Goal: Transaction & Acquisition: Download file/media

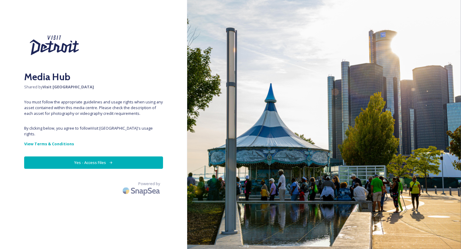
click at [89, 157] on button "Yes - Access Files" at bounding box center [93, 163] width 139 height 12
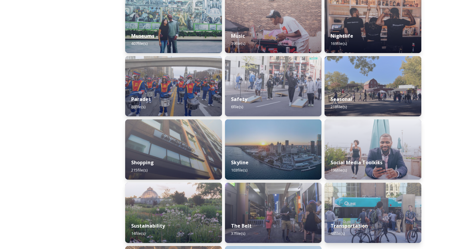
scroll to position [486, 0]
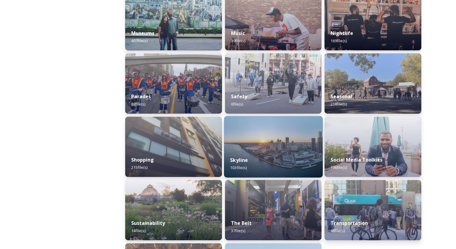
click at [280, 151] on div "Skyline 103 file(s)" at bounding box center [273, 163] width 99 height 27
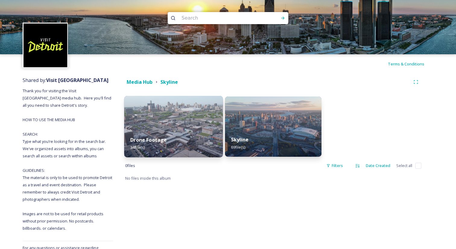
click at [164, 134] on div "Drone Footage 34 file(s)" at bounding box center [173, 143] width 99 height 27
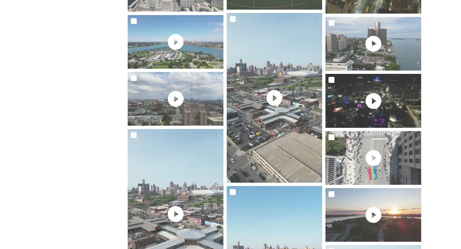
scroll to position [655, 0]
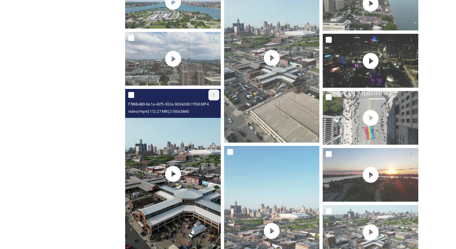
click at [214, 95] on icon at bounding box center [213, 95] width 5 height 5
click at [205, 109] on span "View File" at bounding box center [206, 108] width 16 height 6
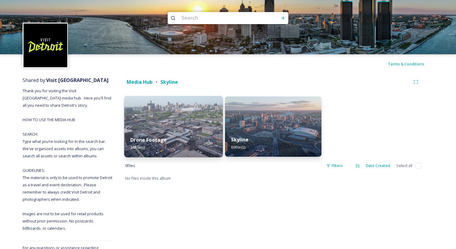
click at [175, 120] on img at bounding box center [173, 127] width 99 height 62
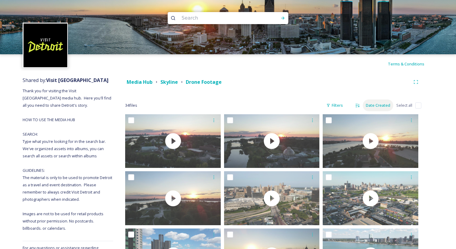
click at [384, 105] on div "Date Created" at bounding box center [378, 106] width 30 height 12
click at [378, 129] on span "Date Created" at bounding box center [376, 131] width 24 height 6
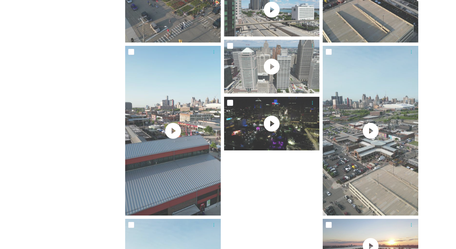
scroll to position [576, 0]
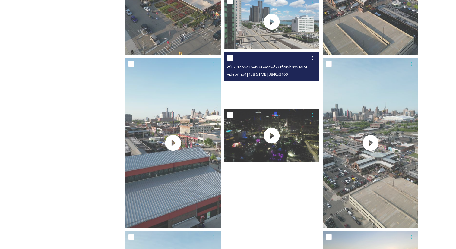
click at [272, 84] on video "cf163427-5416-452e-8dc9-f731f2a5b0b5.MP4" at bounding box center [272, 79] width 96 height 54
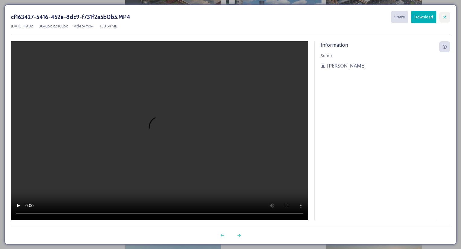
click at [442, 15] on div at bounding box center [444, 17] width 11 height 11
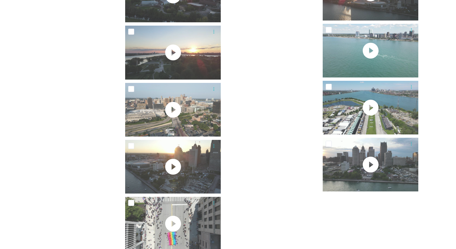
scroll to position [1141, 0]
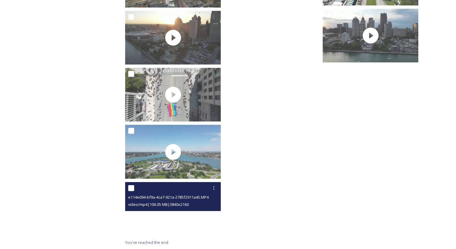
click at [173, 213] on video "e114e094-bf9a-4ca7-921a-2785f2911a45.MP4" at bounding box center [173, 209] width 96 height 54
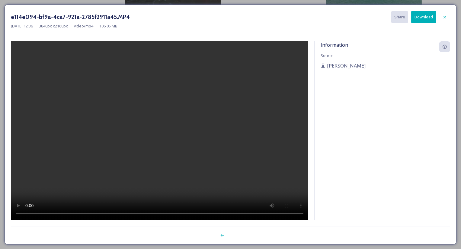
click at [429, 15] on button "Download" at bounding box center [423, 17] width 25 height 12
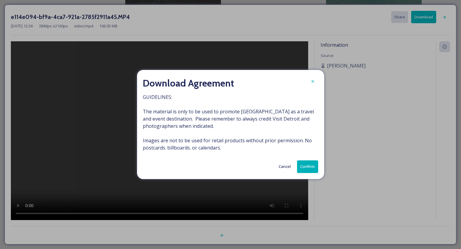
click at [310, 166] on button "Confirm" at bounding box center [307, 166] width 21 height 12
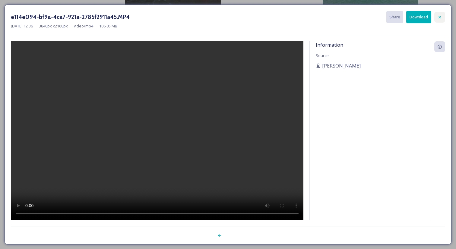
click at [441, 15] on icon at bounding box center [439, 17] width 5 height 5
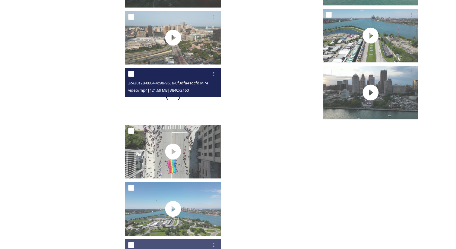
click at [173, 100] on span at bounding box center [173, 94] width 15 height 15
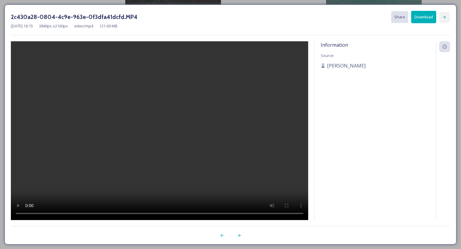
click at [444, 17] on icon at bounding box center [444, 17] width 5 height 5
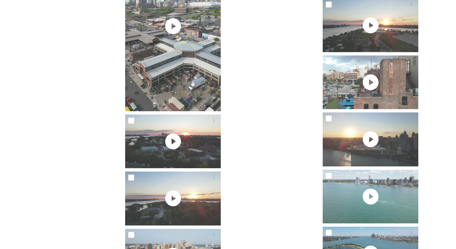
scroll to position [648, 0]
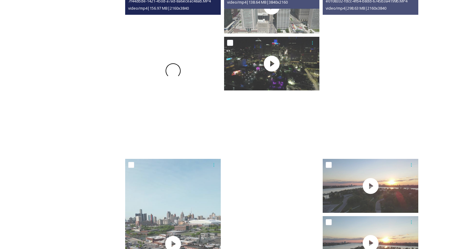
click at [171, 72] on span at bounding box center [173, 70] width 15 height 15
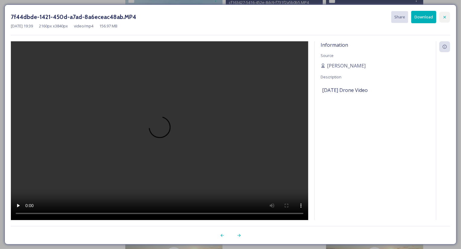
click at [446, 15] on icon at bounding box center [444, 17] width 5 height 5
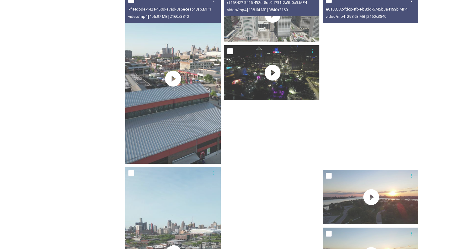
scroll to position [431, 0]
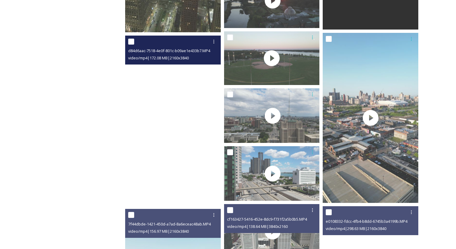
click at [171, 128] on video "d84d6aac-7518-4e0f-801c-b09ae1e433b7.MP4" at bounding box center [173, 121] width 96 height 170
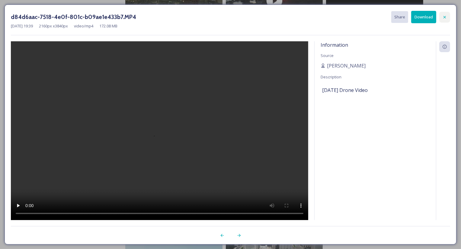
click at [446, 16] on icon at bounding box center [444, 17] width 5 height 5
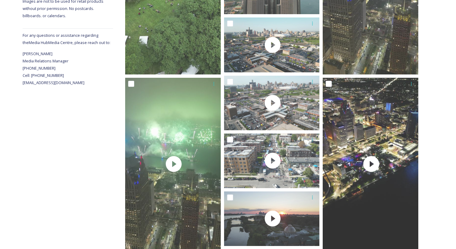
scroll to position [0, 0]
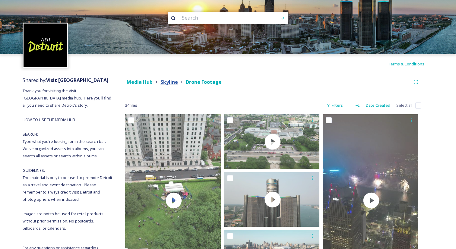
click at [172, 81] on strong "Skyline" at bounding box center [168, 82] width 17 height 7
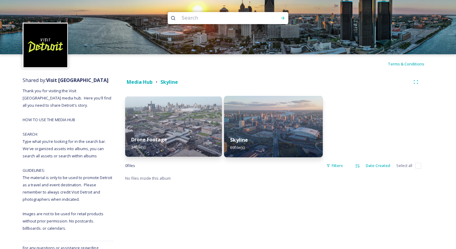
click at [252, 129] on img at bounding box center [273, 127] width 99 height 62
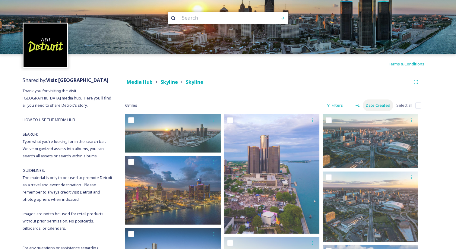
click at [382, 105] on div "Date Created" at bounding box center [378, 106] width 30 height 12
click at [372, 128] on span "Date Created" at bounding box center [376, 131] width 24 height 6
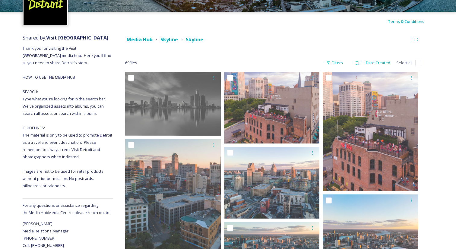
scroll to position [44, 0]
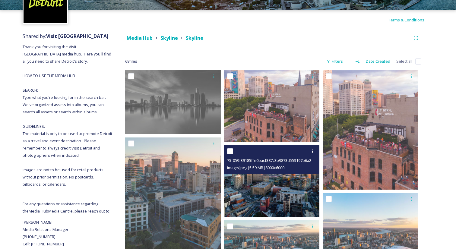
click at [272, 187] on img at bounding box center [272, 181] width 96 height 72
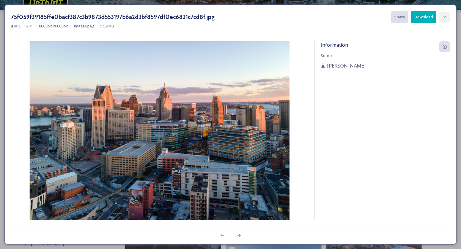
click at [444, 15] on icon at bounding box center [444, 17] width 5 height 5
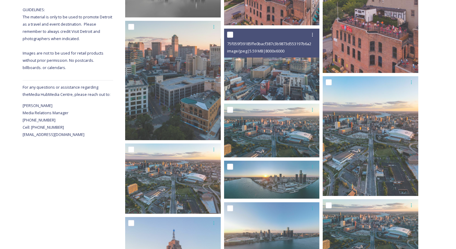
scroll to position [173, 0]
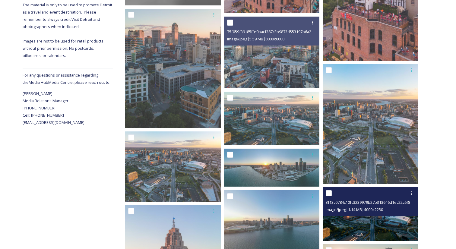
click at [375, 211] on span "image/jpeg | 1.14 MB | 4000 x 2250" at bounding box center [354, 209] width 57 height 5
click at [396, 222] on img at bounding box center [371, 214] width 96 height 54
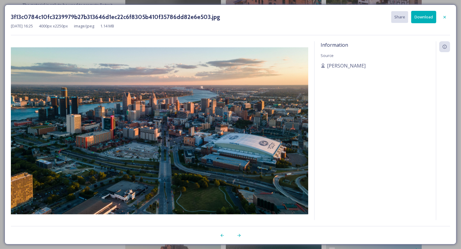
click at [280, 191] on img at bounding box center [159, 130] width 297 height 167
click at [443, 15] on icon at bounding box center [444, 17] width 5 height 5
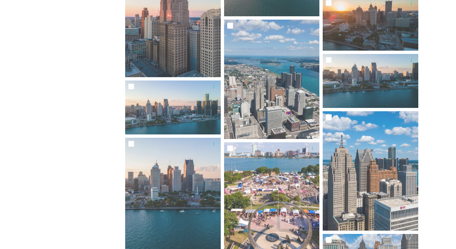
scroll to position [422, 0]
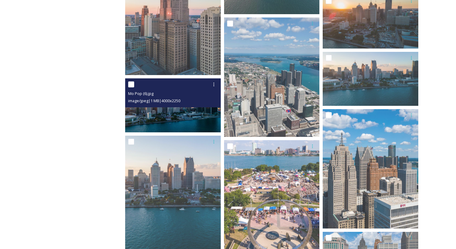
click at [177, 114] on img at bounding box center [173, 105] width 96 height 54
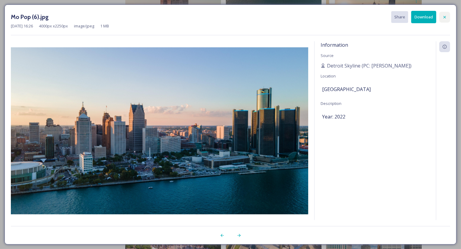
click at [446, 15] on icon at bounding box center [444, 17] width 5 height 5
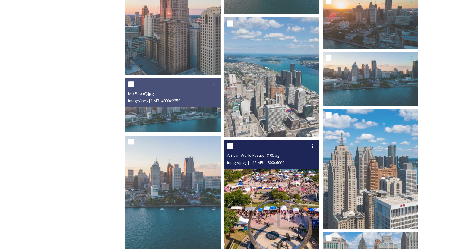
click at [281, 176] on img at bounding box center [272, 199] width 96 height 119
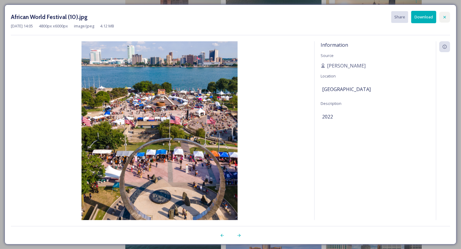
click at [445, 14] on div at bounding box center [444, 17] width 11 height 11
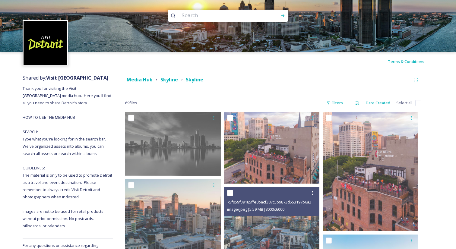
scroll to position [0, 0]
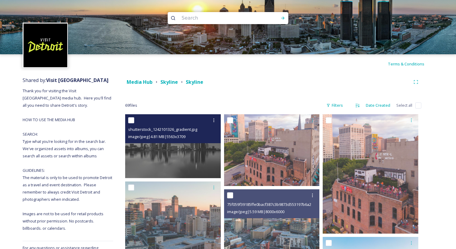
click at [176, 152] on img at bounding box center [173, 146] width 96 height 64
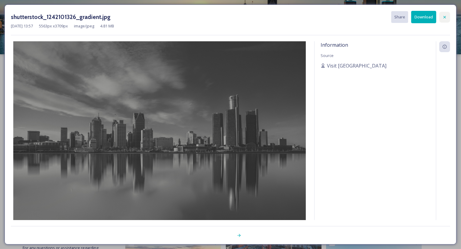
click at [444, 16] on icon at bounding box center [444, 17] width 5 height 5
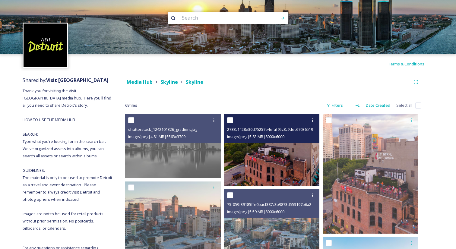
click at [269, 163] on img at bounding box center [272, 150] width 96 height 72
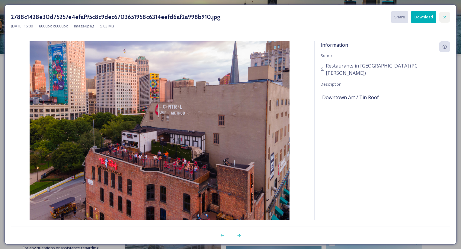
click at [446, 17] on icon at bounding box center [444, 17] width 5 height 5
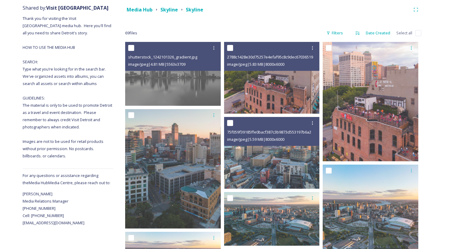
scroll to position [84, 0]
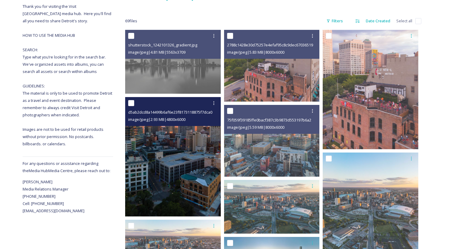
click at [172, 176] on img at bounding box center [173, 156] width 96 height 119
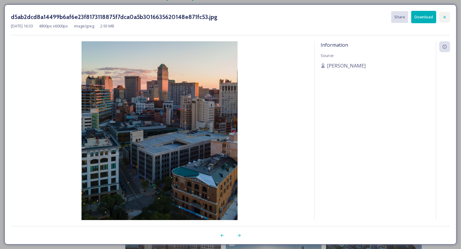
click at [446, 17] on icon at bounding box center [444, 17] width 5 height 5
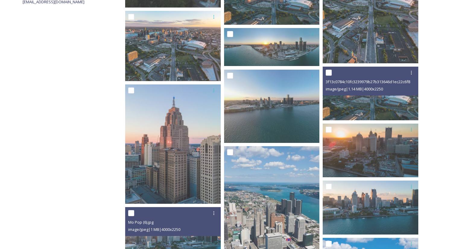
scroll to position [306, 0]
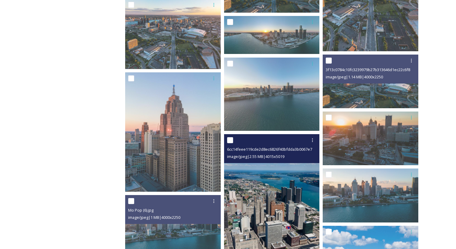
click at [278, 207] on img at bounding box center [272, 193] width 96 height 119
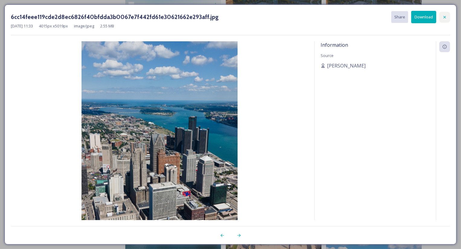
click at [446, 15] on icon at bounding box center [444, 17] width 5 height 5
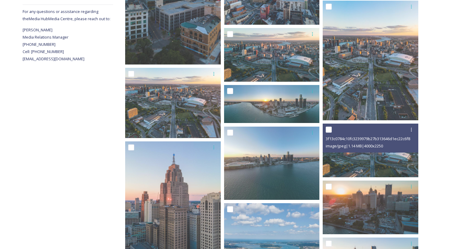
scroll to position [92, 0]
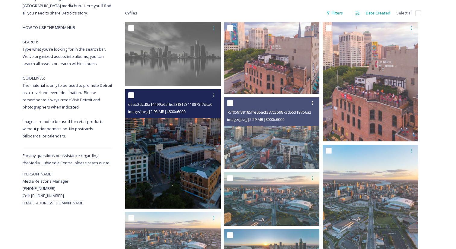
click at [186, 147] on img at bounding box center [173, 148] width 96 height 119
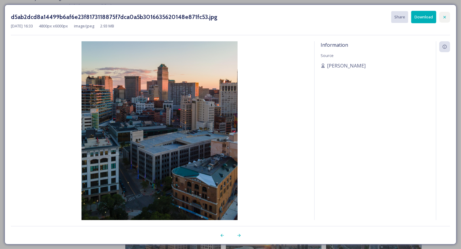
click at [443, 18] on icon at bounding box center [444, 17] width 5 height 5
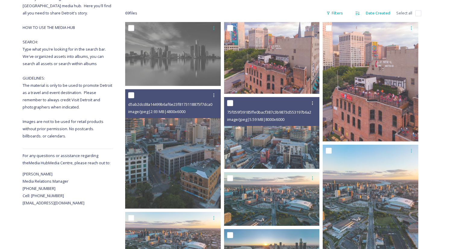
scroll to position [310, 0]
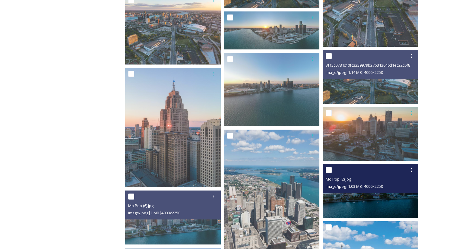
click at [384, 205] on img at bounding box center [371, 191] width 96 height 54
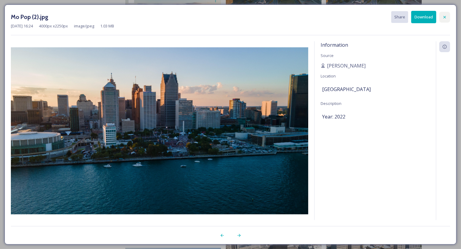
click at [443, 16] on icon at bounding box center [444, 17] width 2 height 2
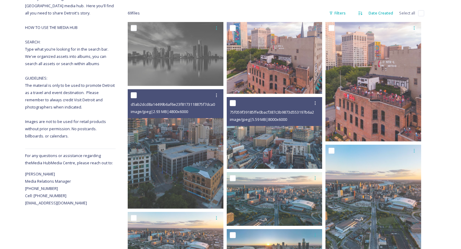
scroll to position [20, 0]
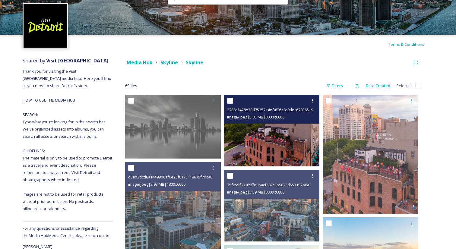
click at [289, 134] on img at bounding box center [272, 131] width 96 height 72
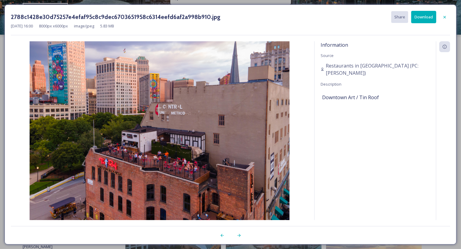
click at [289, 134] on img at bounding box center [159, 138] width 297 height 195
click at [446, 48] on icon at bounding box center [444, 46] width 5 height 5
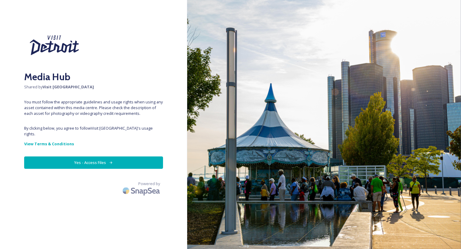
click at [116, 160] on button "Yes - Access Files" at bounding box center [93, 163] width 139 height 12
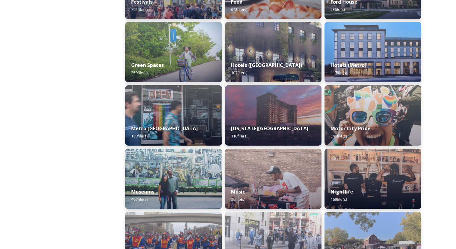
scroll to position [330, 0]
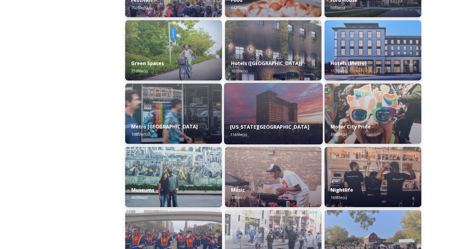
click at [268, 122] on div "[US_STATE][GEOGRAPHIC_DATA] 116 file(s)" at bounding box center [273, 130] width 99 height 27
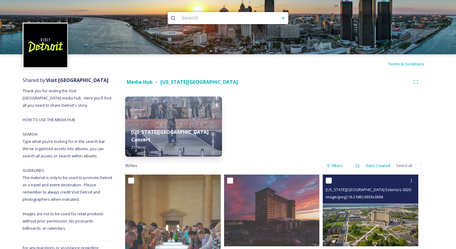
click at [362, 235] on img at bounding box center [371, 210] width 96 height 71
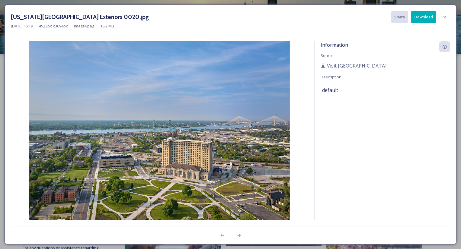
click at [421, 14] on button "Download" at bounding box center [423, 17] width 25 height 12
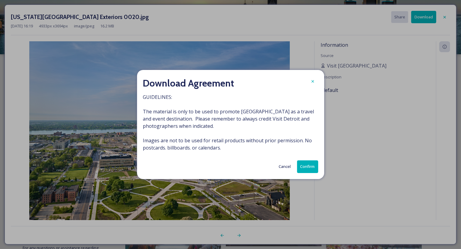
click at [308, 166] on button "Confirm" at bounding box center [307, 166] width 21 height 12
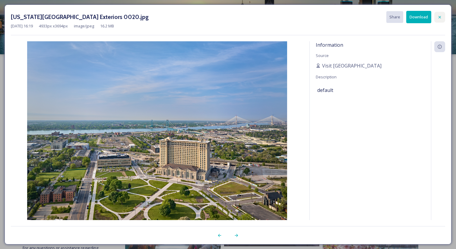
click at [440, 16] on icon at bounding box center [439, 17] width 5 height 5
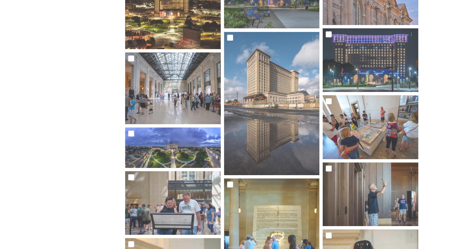
scroll to position [571, 0]
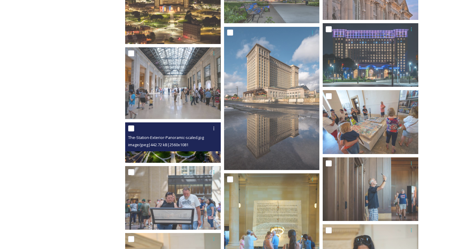
click at [190, 151] on div "The-Station-Exterior-Panoramic-scaled.jpg image/jpeg | 442.72 kB | 2560 x 1081" at bounding box center [173, 136] width 96 height 29
click at [178, 156] on img at bounding box center [173, 142] width 96 height 40
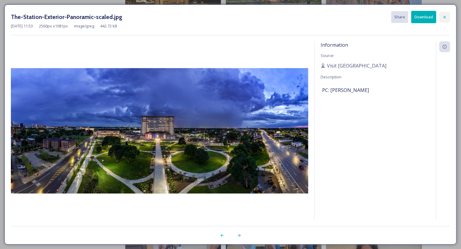
click at [445, 14] on div at bounding box center [444, 17] width 11 height 11
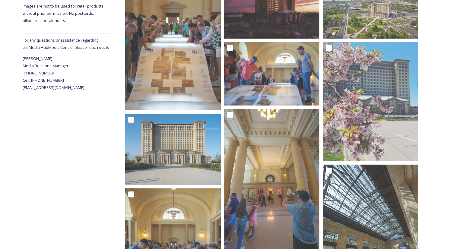
scroll to position [63, 0]
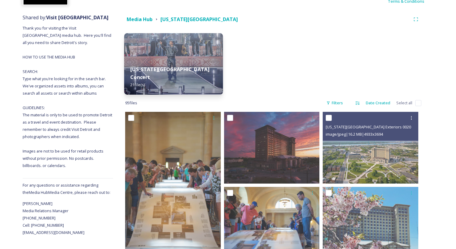
click at [174, 63] on img at bounding box center [173, 64] width 99 height 62
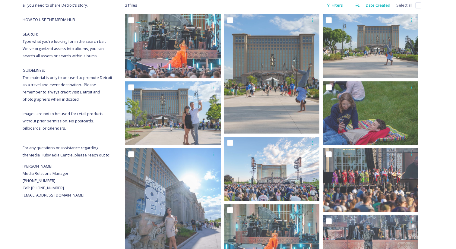
scroll to position [116, 0]
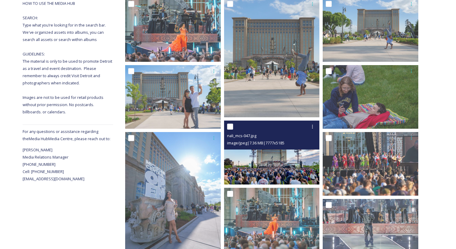
click at [270, 163] on img at bounding box center [272, 153] width 96 height 64
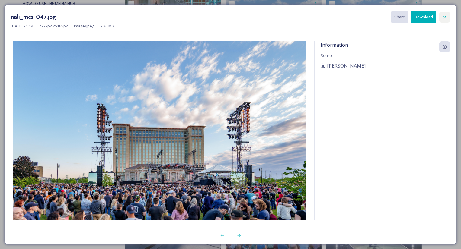
click at [442, 17] on icon at bounding box center [444, 17] width 5 height 5
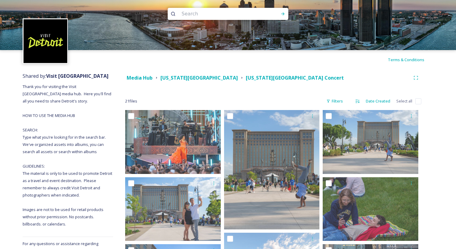
scroll to position [0, 0]
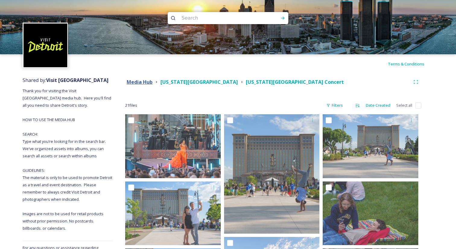
click at [142, 80] on strong "Media Hub" at bounding box center [140, 82] width 26 height 7
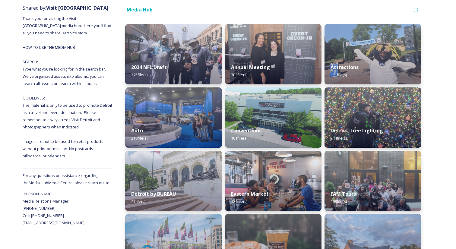
scroll to position [84, 0]
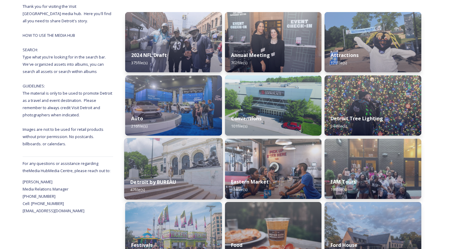
click at [183, 184] on div "Detroit by BUREAU 47 file(s)" at bounding box center [173, 185] width 99 height 27
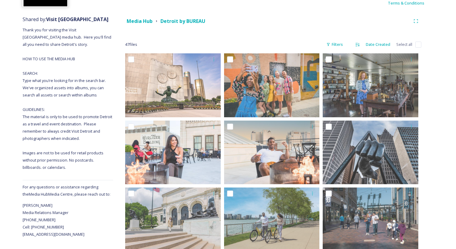
scroll to position [57, 0]
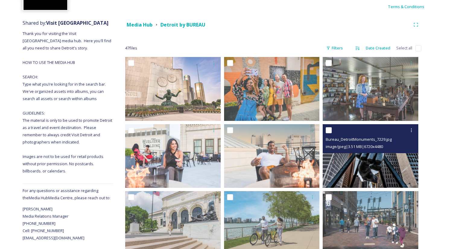
click at [358, 169] on img at bounding box center [371, 156] width 96 height 64
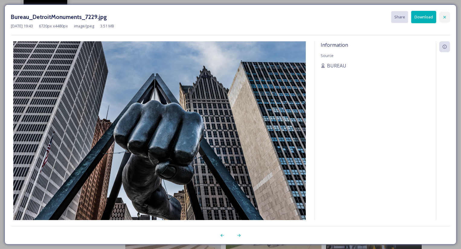
click at [443, 15] on icon at bounding box center [444, 17] width 5 height 5
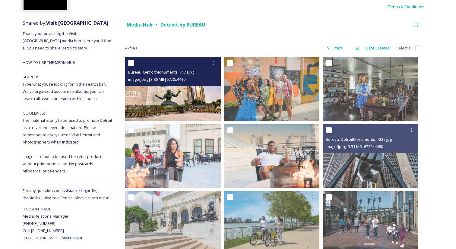
click at [183, 97] on img at bounding box center [173, 89] width 96 height 64
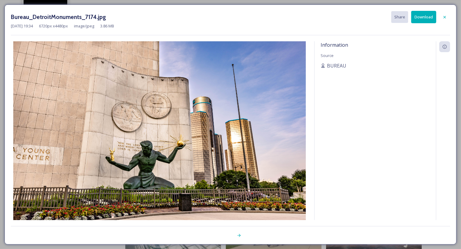
click at [425, 16] on button "Download" at bounding box center [423, 17] width 25 height 12
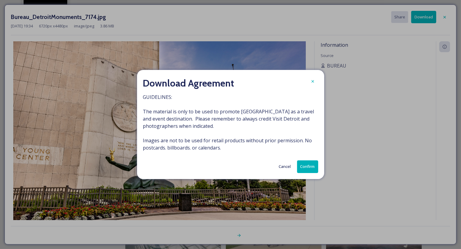
click at [309, 166] on button "Confirm" at bounding box center [307, 166] width 21 height 12
